Goal: Task Accomplishment & Management: Manage account settings

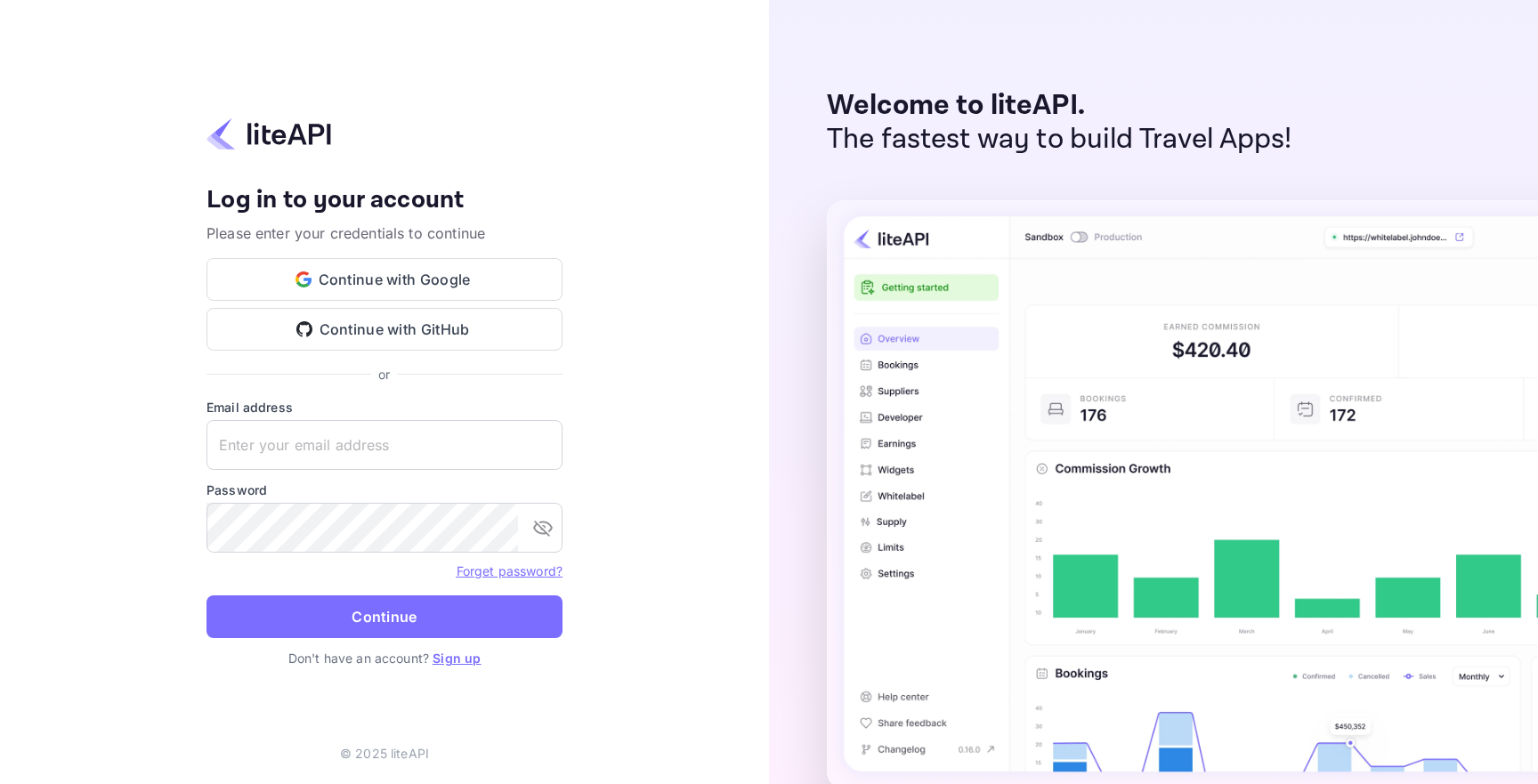
type input "[EMAIL_ADDRESS][DOMAIN_NAME]"
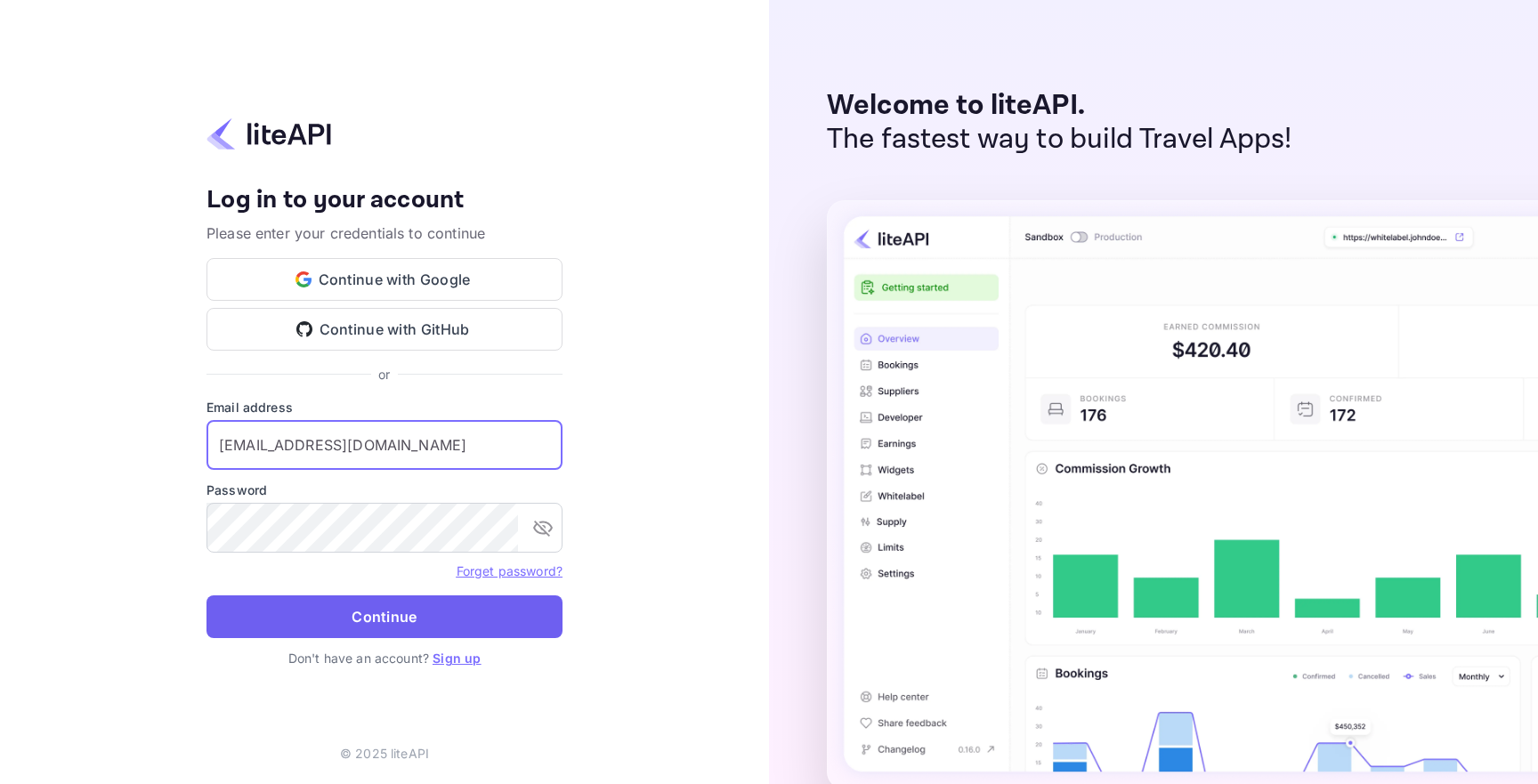
click at [369, 612] on button "Continue" at bounding box center [384, 616] width 356 height 42
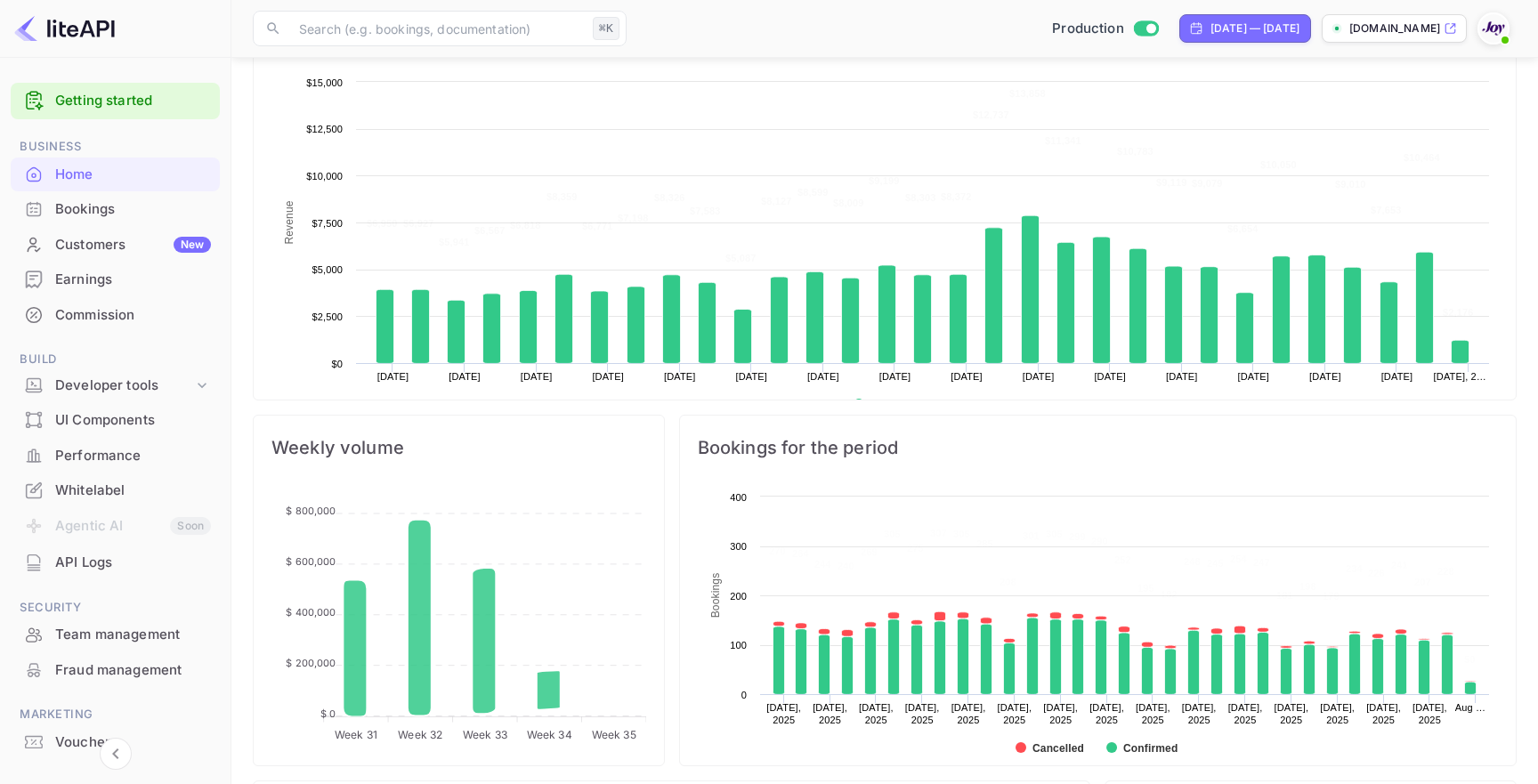
scroll to position [313, 0]
